Goal: Communication & Community: Participate in discussion

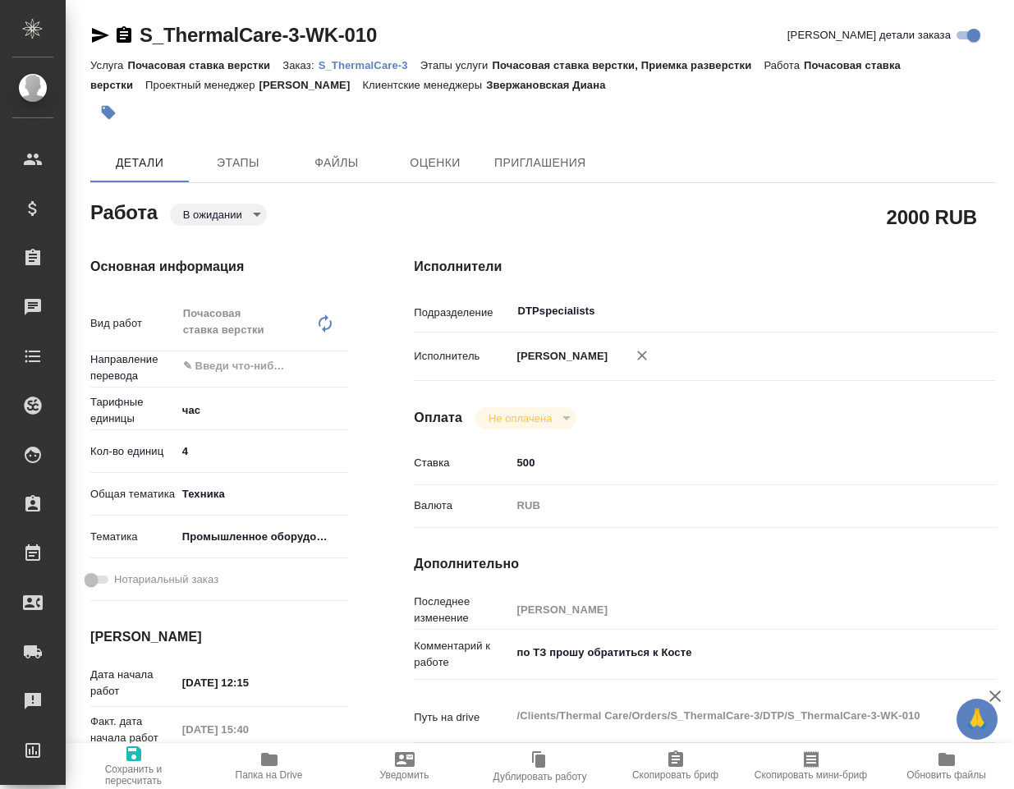
type textarea "x"
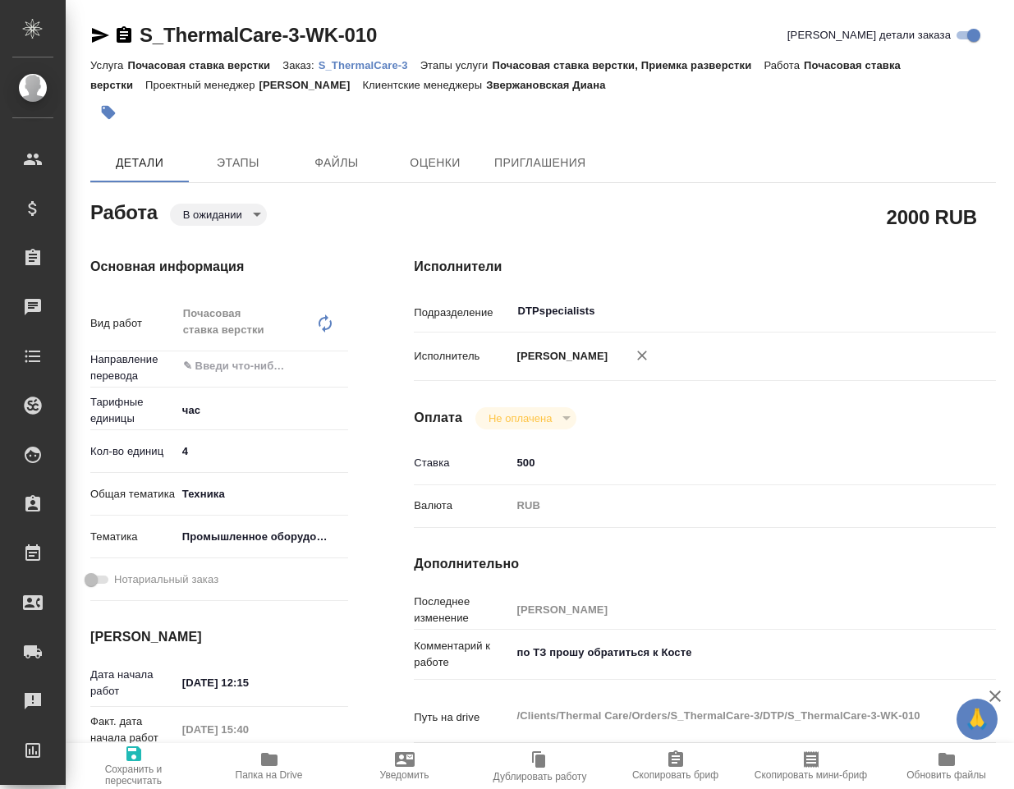
type textarea "x"
